Goal: Information Seeking & Learning: Learn about a topic

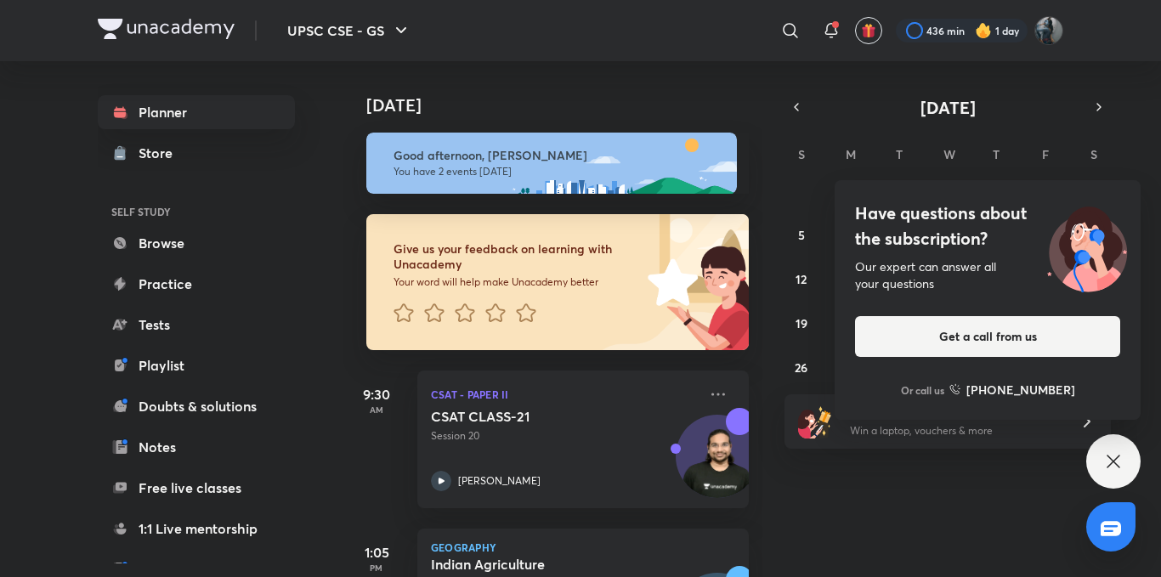
click at [1118, 461] on icon at bounding box center [1113, 461] width 20 height 20
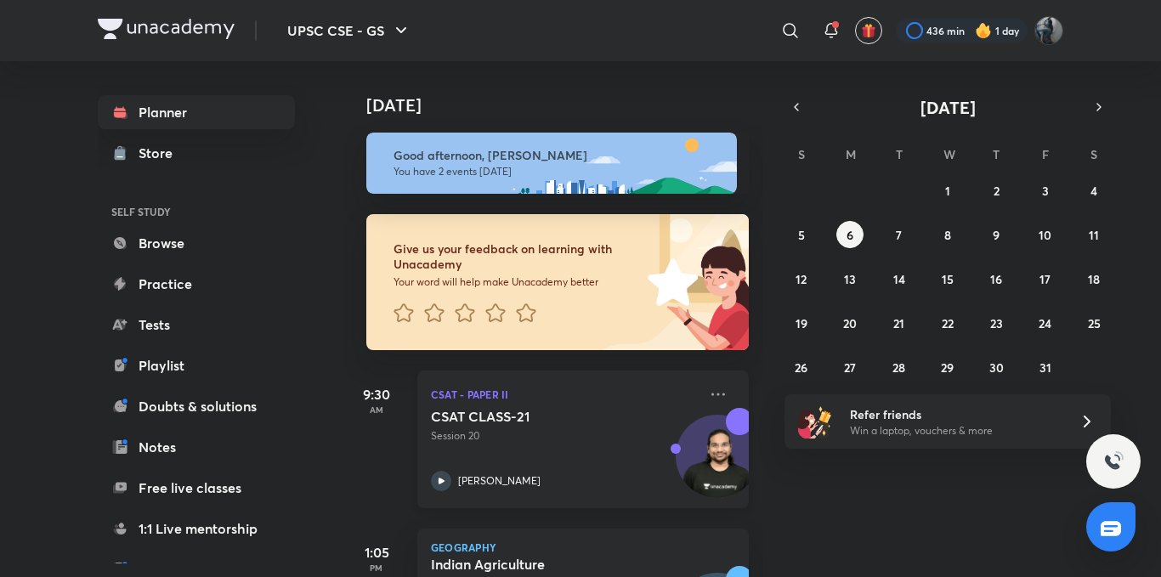
scroll to position [116, 0]
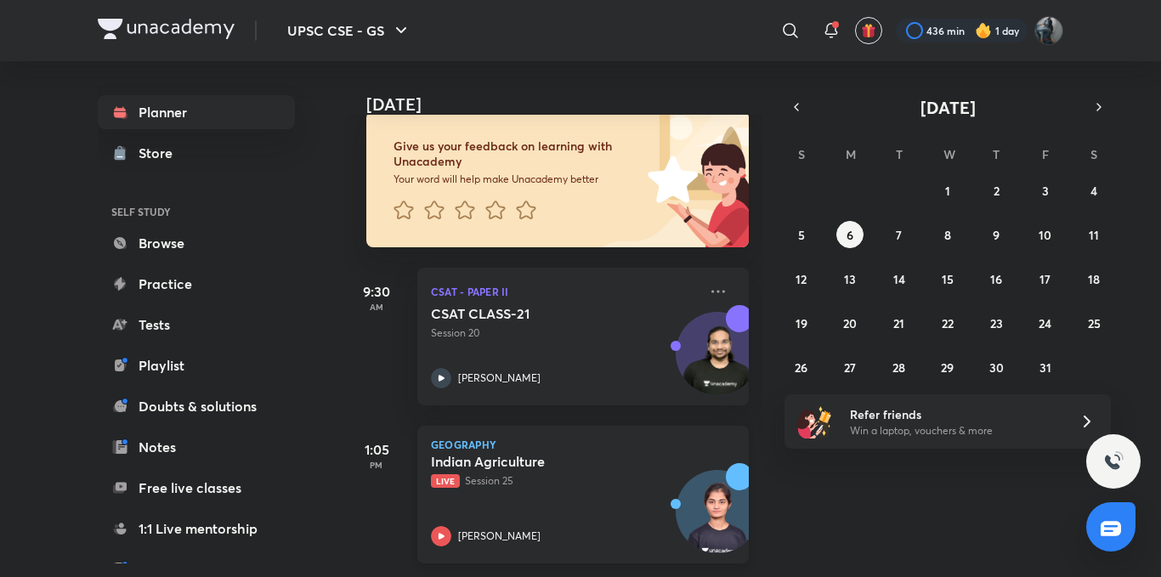
click at [438, 526] on icon at bounding box center [441, 536] width 20 height 20
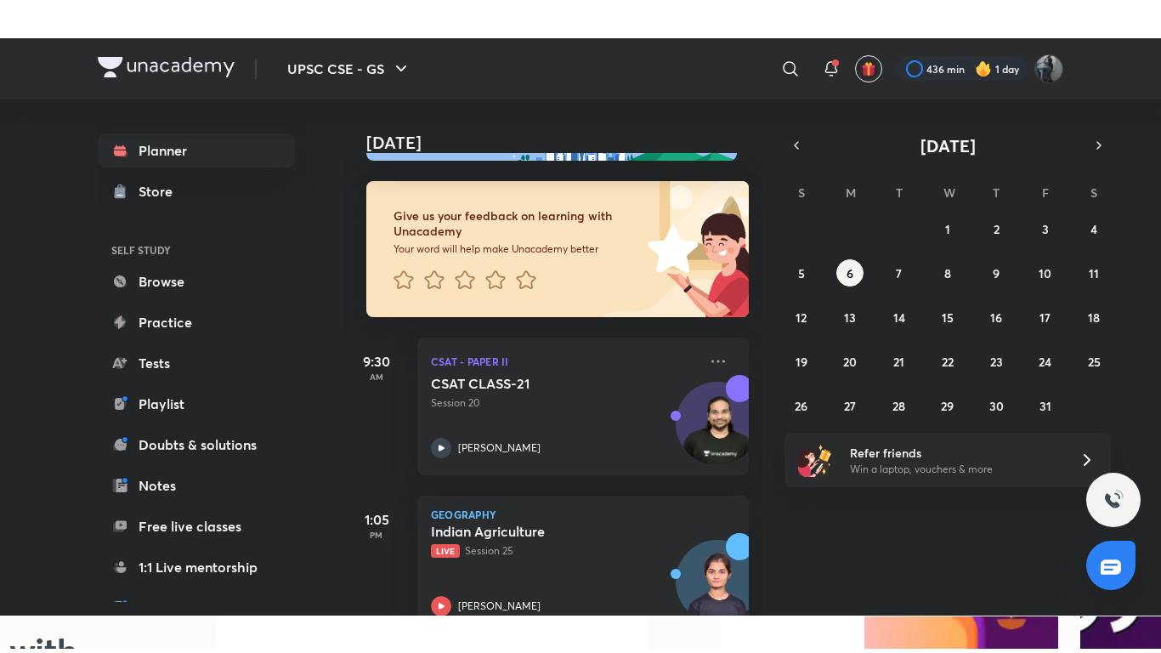
scroll to position [116, 0]
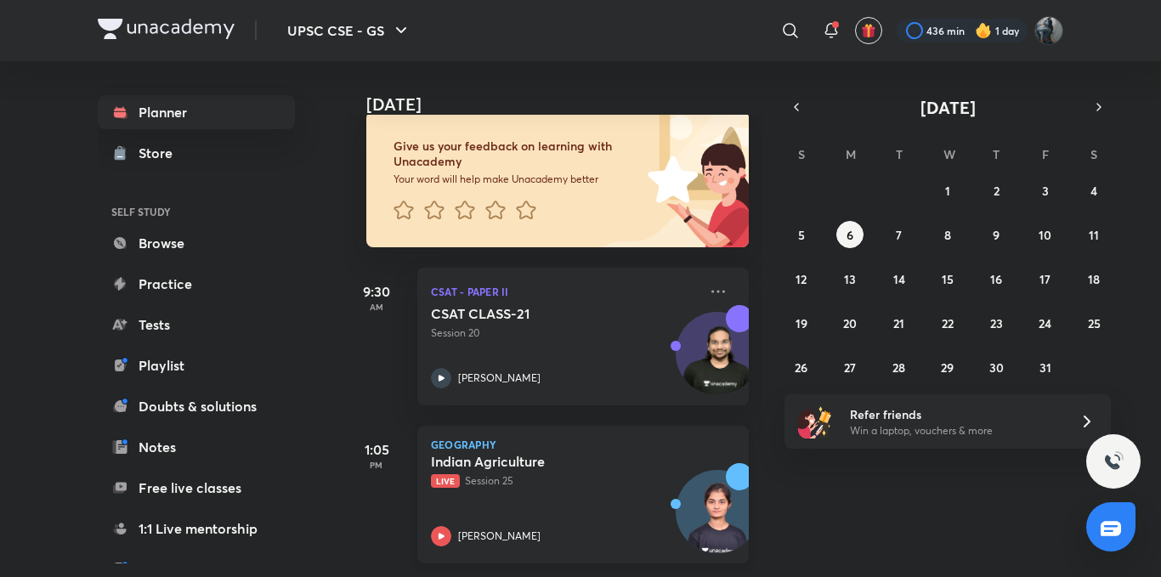
click at [435, 526] on icon at bounding box center [441, 536] width 20 height 20
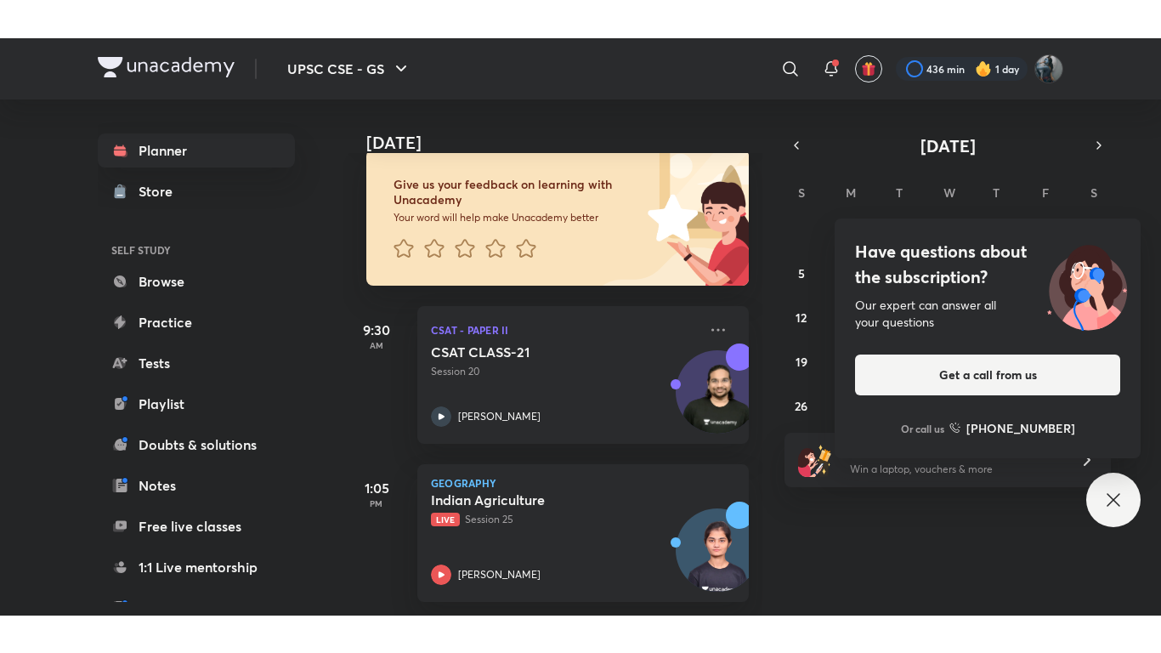
scroll to position [40, 0]
